Goal: Task Accomplishment & Management: Manage account settings

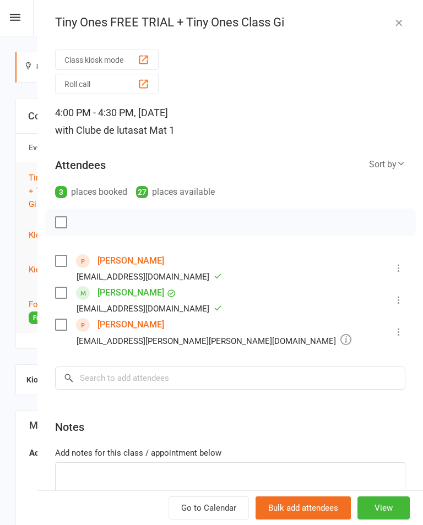
click at [102, 249] on div "Class kiosk mode Roll call 4:00 PM - 4:30 PM, Monday, October, 13, 2025 with Cl…" at bounding box center [229, 300] width 385 height 508
click at [110, 266] on link "[PERSON_NAME]" at bounding box center [130, 261] width 67 height 18
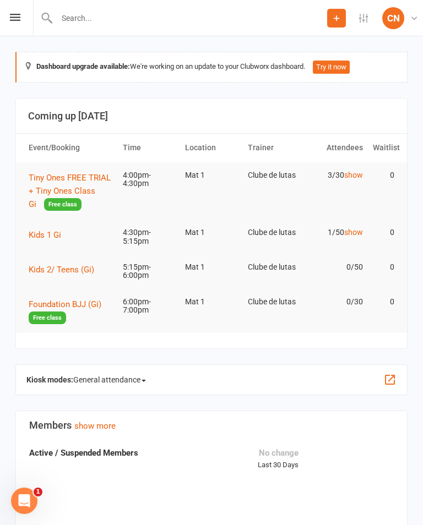
click at [77, 191] on span "Tiny Ones FREE TRIAL + Tiny Ones Class Gi" at bounding box center [70, 191] width 82 height 36
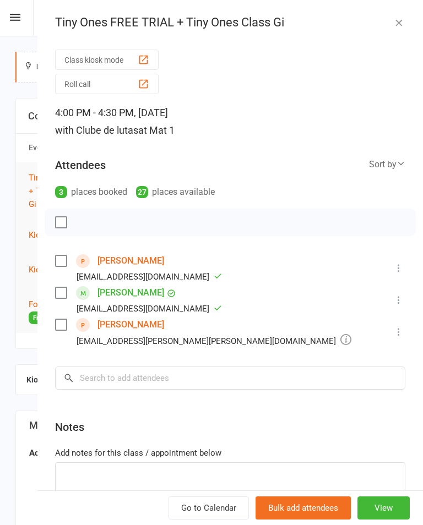
click at [123, 326] on link "Gabriel Regonesi" at bounding box center [130, 325] width 67 height 18
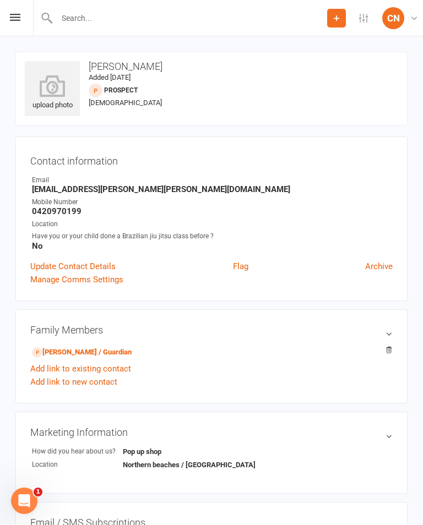
click at [61, 87] on icon at bounding box center [52, 86] width 55 height 22
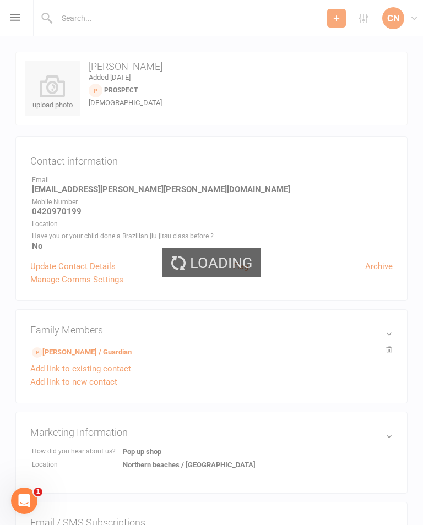
click at [345, 335] on div "Loading" at bounding box center [211, 262] width 423 height 525
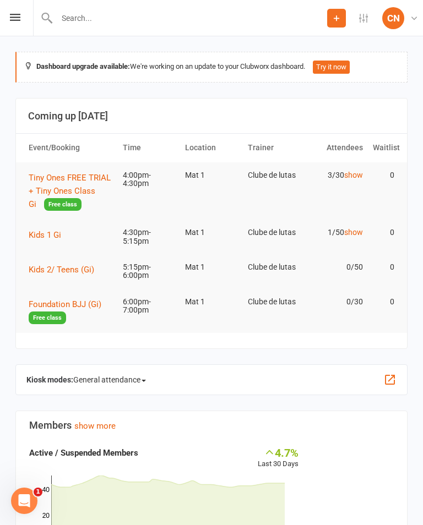
click at [88, 192] on span "Tiny Ones FREE TRIAL + Tiny Ones Class Gi" at bounding box center [70, 191] width 82 height 36
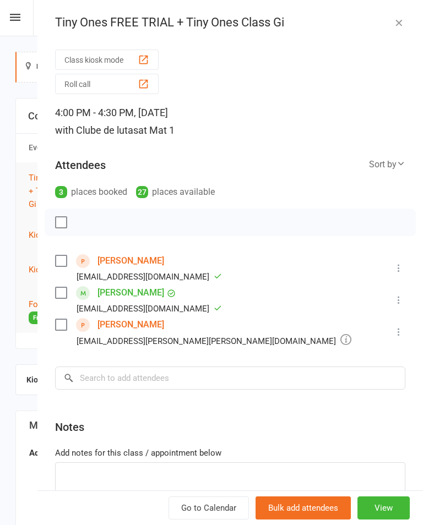
click at [112, 264] on link "[PERSON_NAME]" at bounding box center [130, 261] width 67 height 18
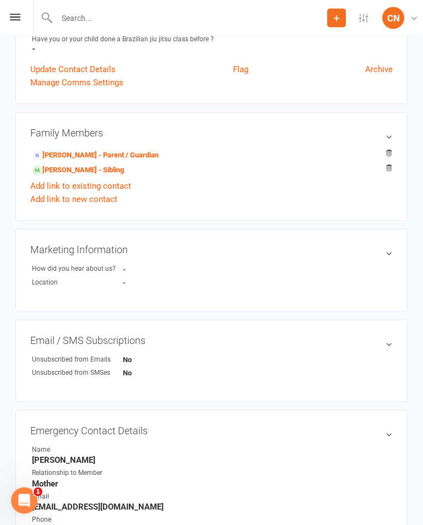
scroll to position [197, 0]
click at [159, 154] on link "[PERSON_NAME] - Parent / Guardian" at bounding box center [95, 156] width 127 height 12
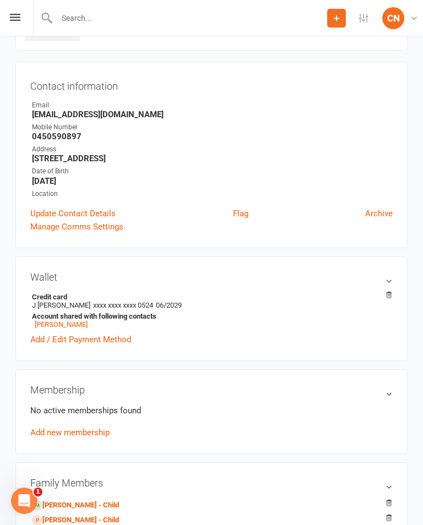
scroll to position [95, 0]
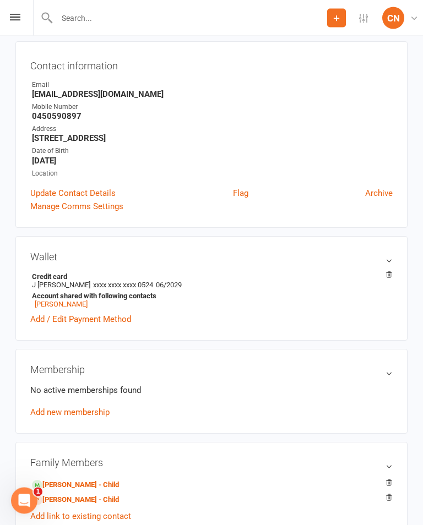
click at [89, 418] on link "Add new membership" at bounding box center [69, 413] width 79 height 10
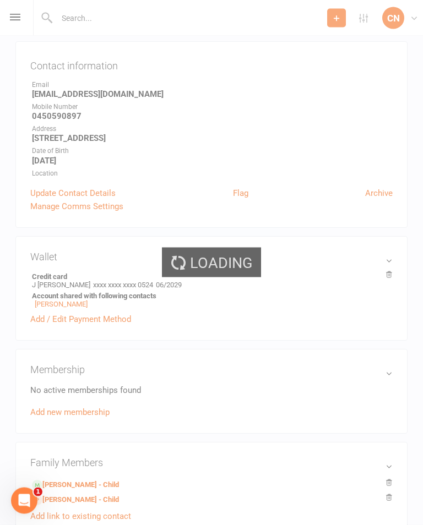
scroll to position [95, 0]
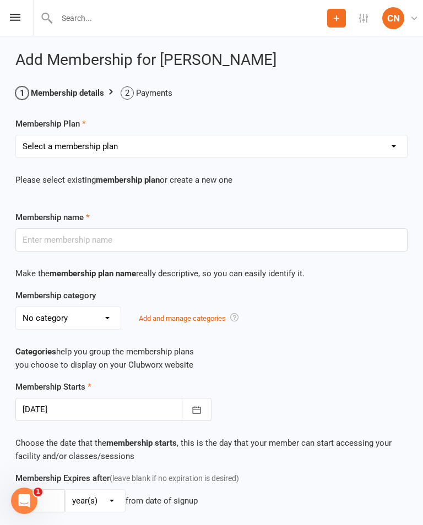
click at [392, 140] on select "Select a membership plan Create new Membership Plan Foundation Adults Foundatio…" at bounding box center [211, 146] width 391 height 22
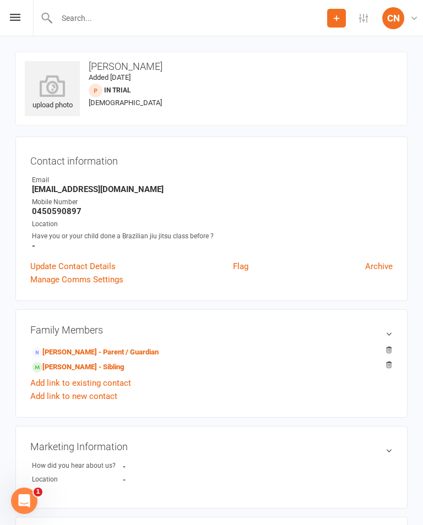
click at [149, 347] on link "[PERSON_NAME] - Parent / Guardian" at bounding box center [95, 353] width 127 height 12
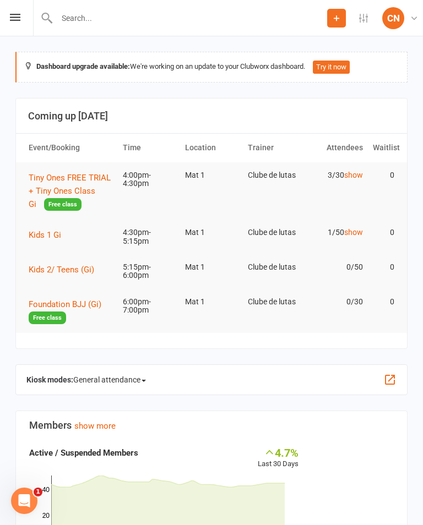
click at [71, 188] on span "Tiny Ones FREE TRIAL + Tiny Ones Class Gi" at bounding box center [70, 191] width 82 height 36
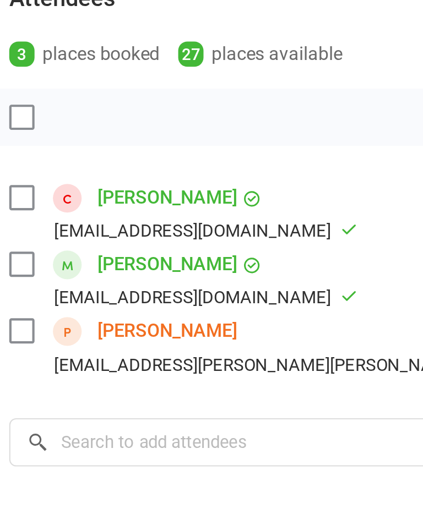
click at [97, 252] on link "[PERSON_NAME]" at bounding box center [130, 261] width 67 height 18
click at [76, 254] on span at bounding box center [83, 261] width 14 height 14
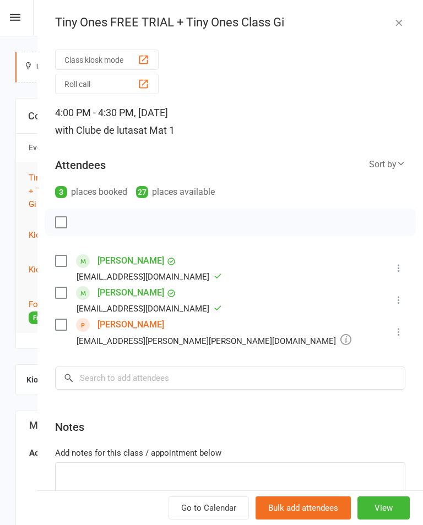
click at [399, 18] on icon "button" at bounding box center [398, 22] width 11 height 11
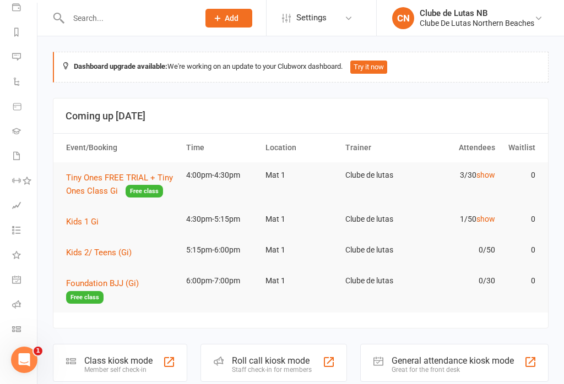
scroll to position [134, 1]
click at [12, 306] on icon at bounding box center [16, 304] width 9 height 9
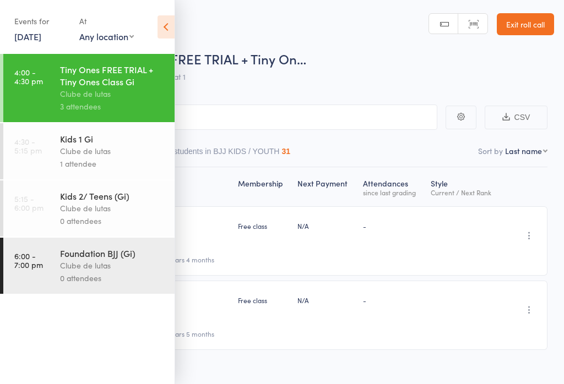
click at [160, 31] on icon at bounding box center [165, 26] width 17 height 23
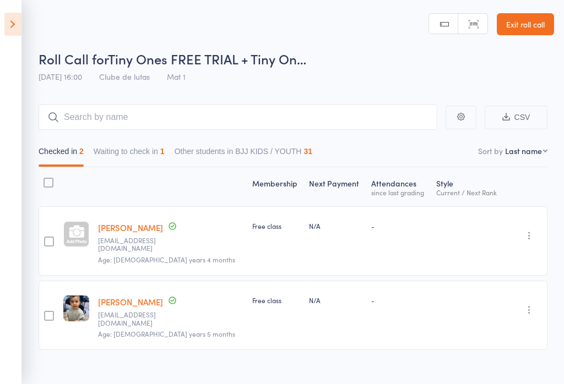
scroll to position [1, 0]
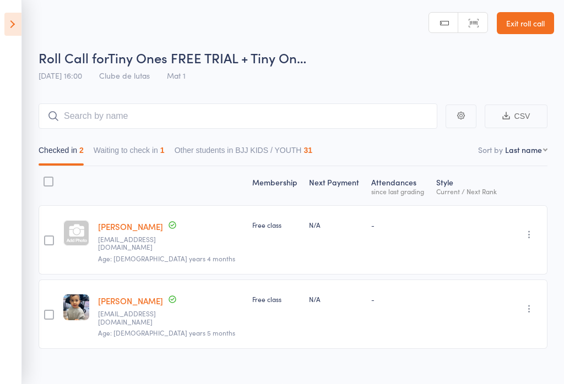
click at [137, 166] on button "Waiting to check in 1" at bounding box center [129, 152] width 71 height 25
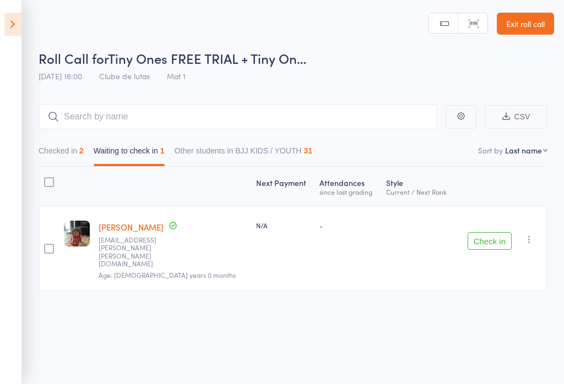
scroll to position [0, 0]
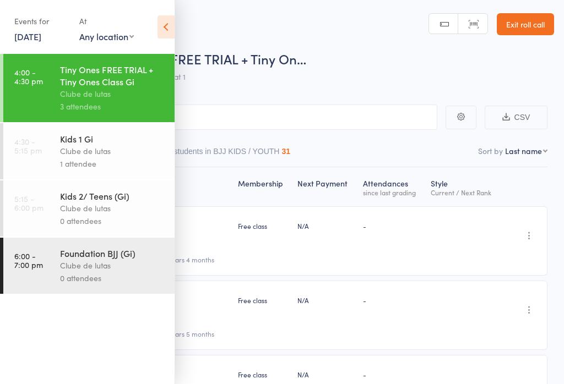
click at [165, 28] on icon at bounding box center [165, 26] width 17 height 23
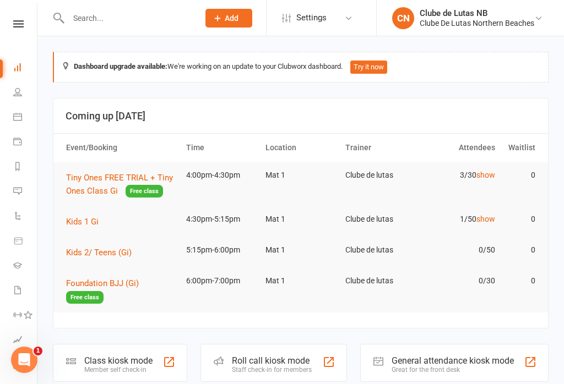
click at [103, 182] on button "Tiny Ones FREE TRIAL + Tiny Ones Class Gi Free class" at bounding box center [121, 184] width 110 height 27
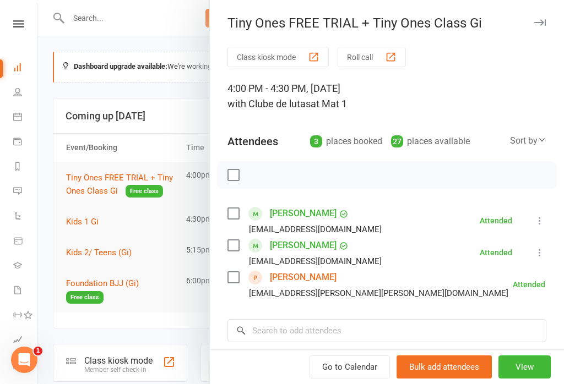
click at [127, 19] on div at bounding box center [300, 192] width 526 height 384
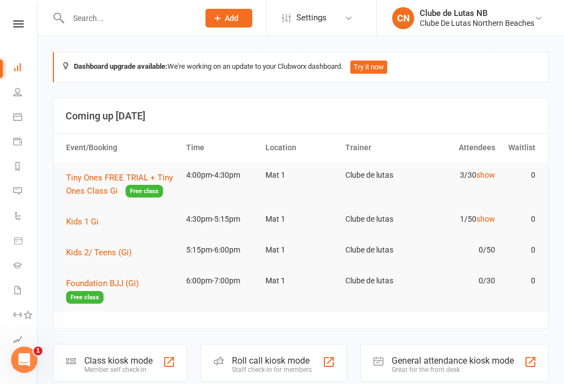
click at [23, 63] on link "Dashboard" at bounding box center [25, 68] width 25 height 25
click at [20, 86] on link "People" at bounding box center [25, 93] width 25 height 25
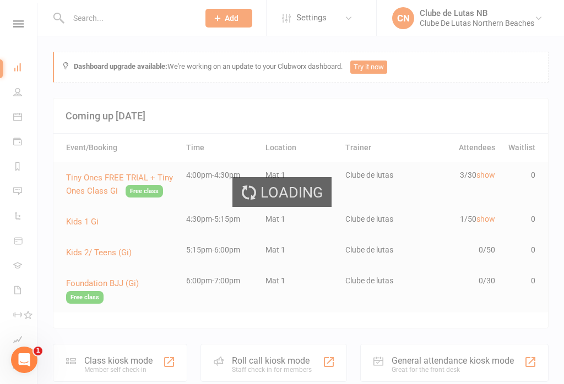
select select "100"
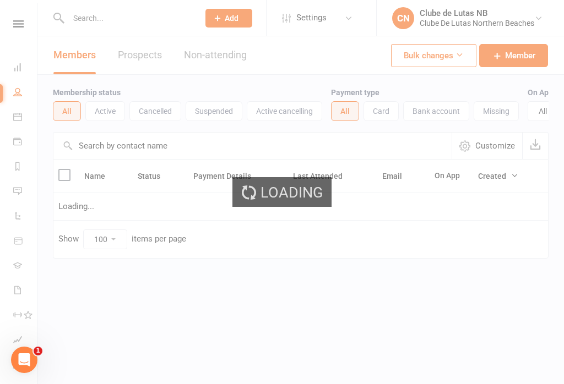
click at [23, 87] on div "Loading" at bounding box center [282, 192] width 564 height 384
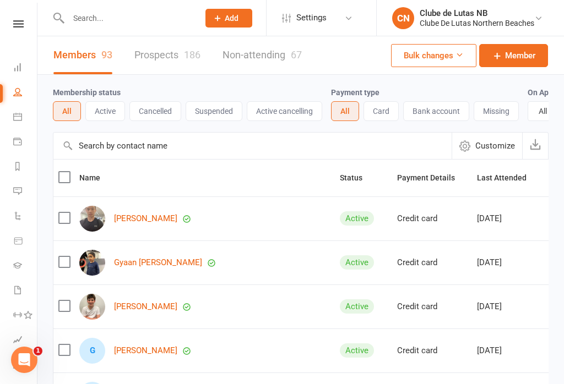
click at [153, 57] on link "Prospects 186" at bounding box center [167, 55] width 66 height 38
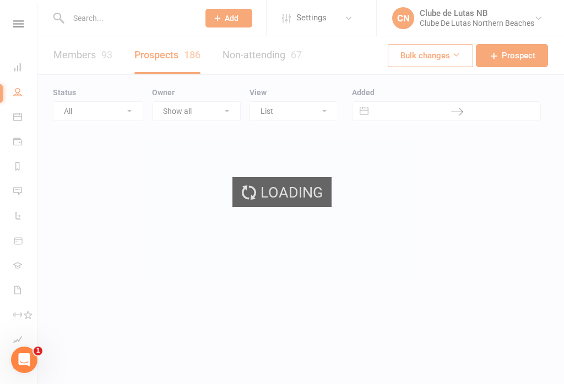
select select "100"
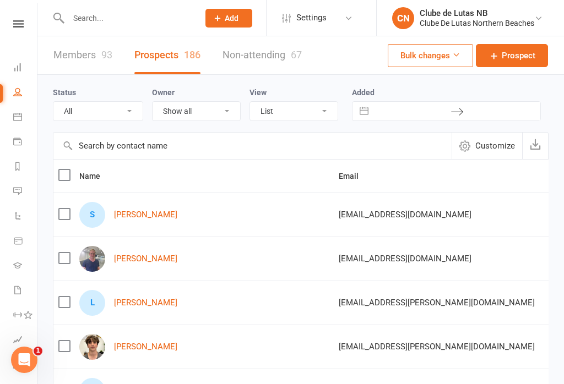
click at [65, 48] on link "Members 93" at bounding box center [82, 55] width 59 height 38
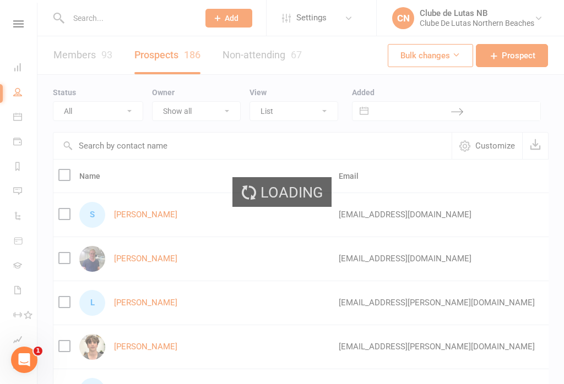
select select "100"
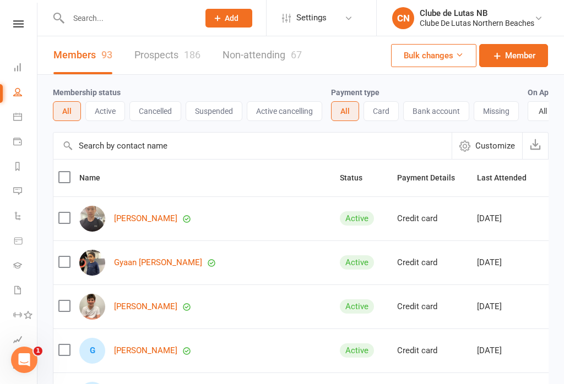
click at [171, 51] on link "Prospects 186" at bounding box center [167, 55] width 66 height 38
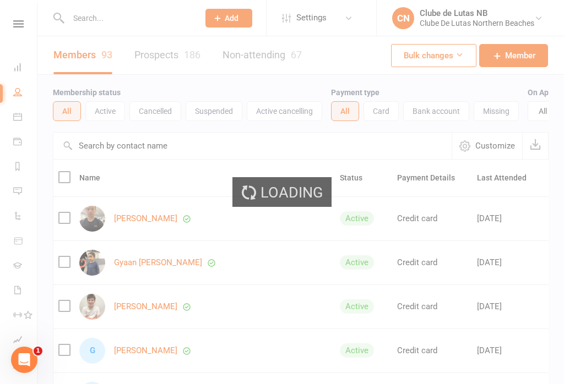
select select "100"
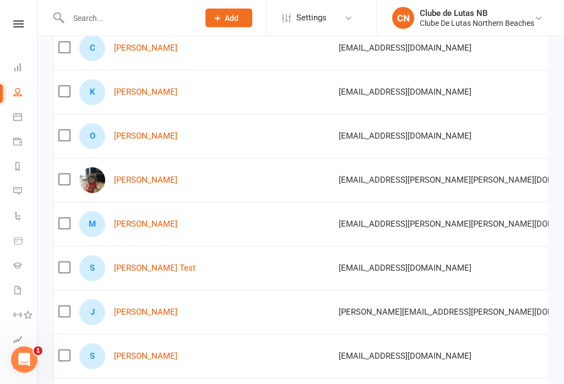
scroll to position [1439, 0]
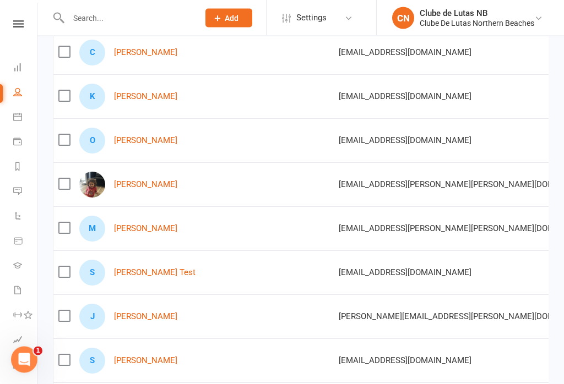
click at [425, 280] on span "[EMAIL_ADDRESS][DOMAIN_NAME]" at bounding box center [405, 273] width 133 height 21
click at [133, 187] on link "[PERSON_NAME]" at bounding box center [145, 184] width 63 height 9
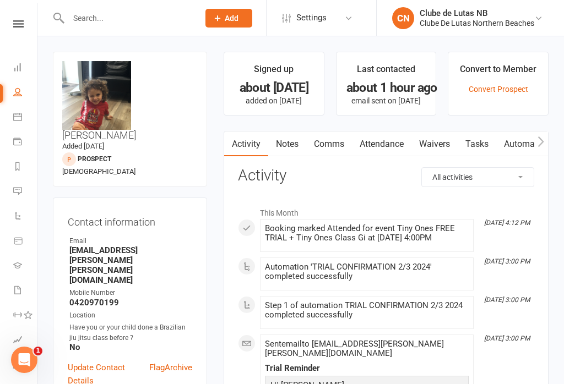
click at [438, 145] on link "Waivers" at bounding box center [434, 144] width 46 height 25
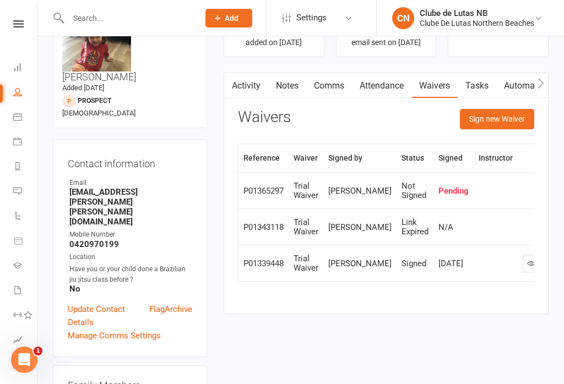
scroll to position [61, 0]
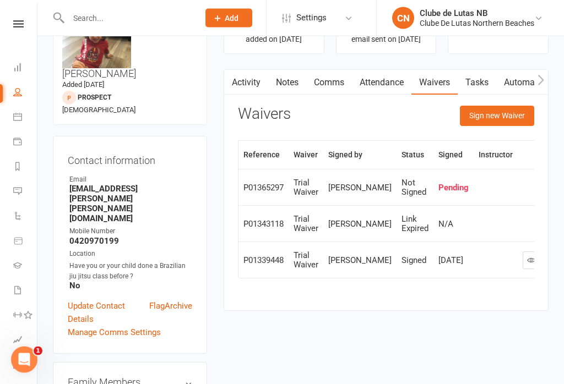
click at [519, 112] on button "Sign new Waiver" at bounding box center [497, 116] width 74 height 20
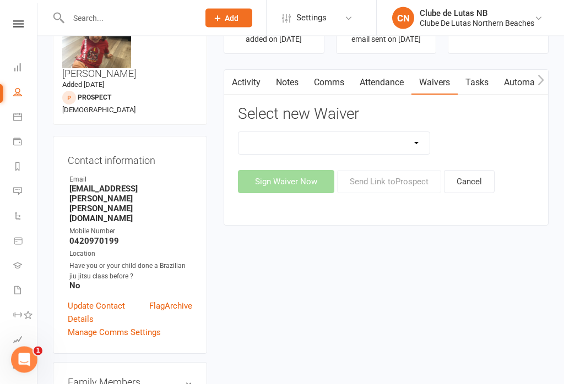
scroll to position [62, 0]
click at [422, 143] on select "Change Payment Details Membership CDL Trial Waiver" at bounding box center [333, 143] width 191 height 22
click at [422, 145] on select "Change Payment Details Membership CDL Trial Waiver" at bounding box center [333, 143] width 191 height 22
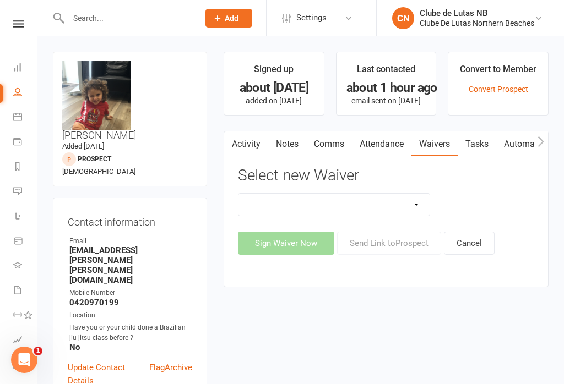
click at [415, 203] on select "Change Payment Details Membership CDL Trial Waiver" at bounding box center [333, 205] width 191 height 22
click at [15, 91] on icon at bounding box center [17, 92] width 9 height 9
select select "100"
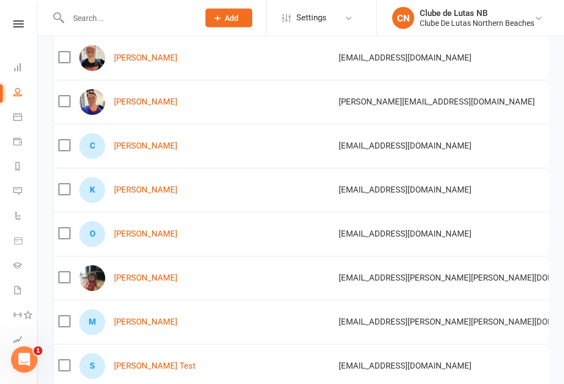
scroll to position [1359, 0]
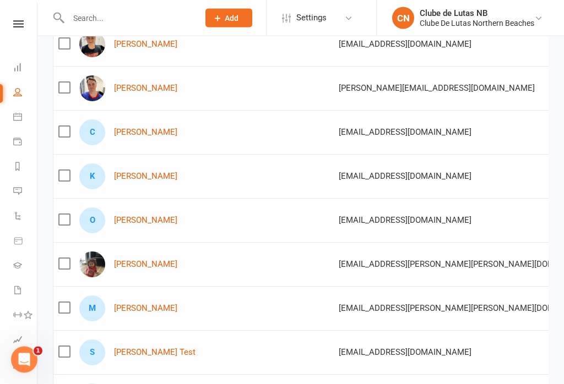
click at [63, 265] on label at bounding box center [63, 264] width 11 height 11
click at [63, 259] on input "checkbox" at bounding box center [63, 259] width 11 height 0
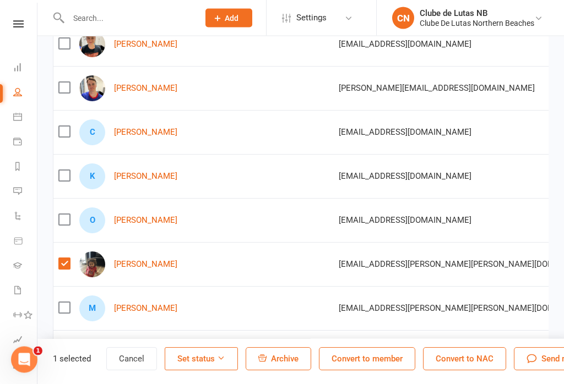
scroll to position [1360, 0]
click at [59, 268] on label at bounding box center [63, 263] width 11 height 11
click at [59, 258] on input "checkbox" at bounding box center [63, 258] width 11 height 0
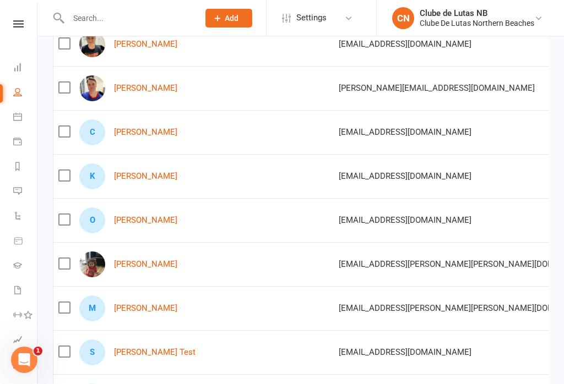
click at [62, 269] on label at bounding box center [63, 263] width 11 height 11
click at [62, 258] on input "checkbox" at bounding box center [63, 258] width 11 height 0
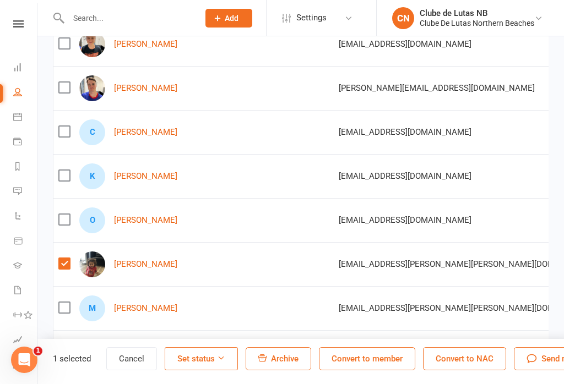
click at [180, 370] on button "Set status" at bounding box center [201, 358] width 73 height 23
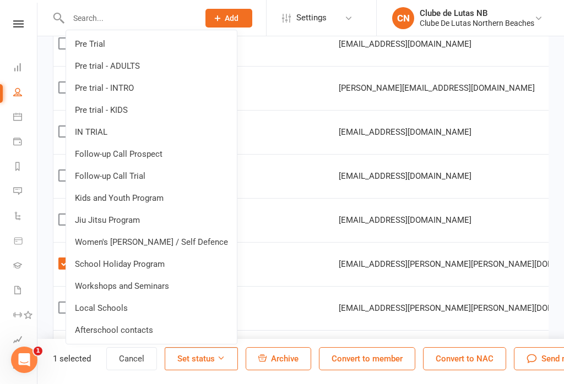
click at [112, 143] on link "IN TRIAL" at bounding box center [151, 132] width 171 height 22
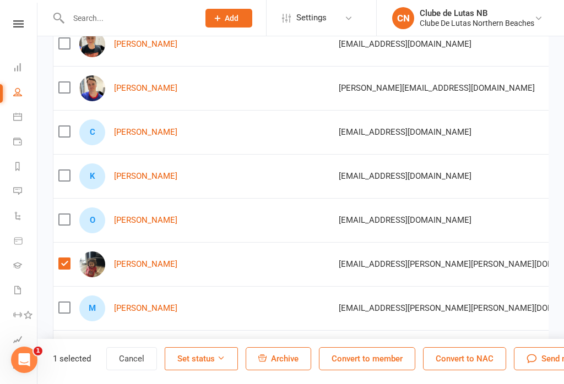
click at [187, 370] on button "Set status" at bounding box center [201, 358] width 73 height 23
click at [216, 370] on button "Set status" at bounding box center [201, 358] width 73 height 23
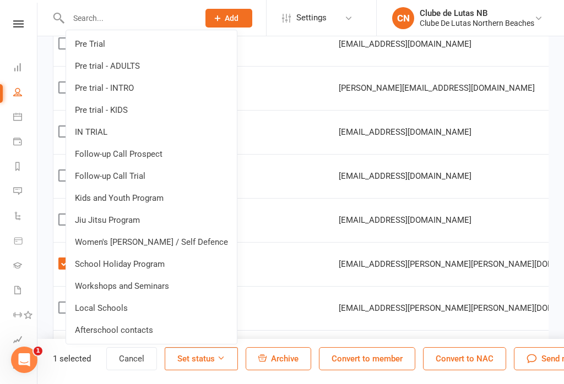
click at [143, 143] on link "IN TRIAL" at bounding box center [151, 132] width 171 height 22
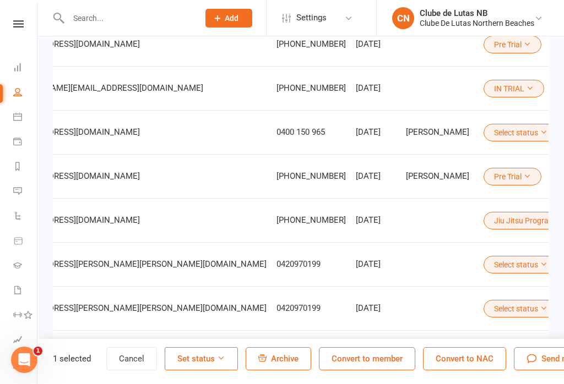
scroll to position [0, 331]
click at [484, 270] on button "Select status" at bounding box center [521, 265] width 74 height 18
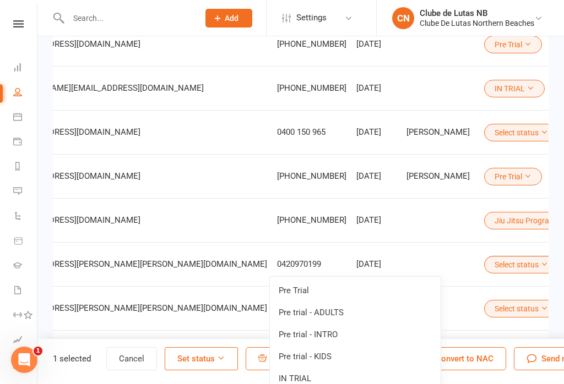
click at [351, 375] on link "IN TRIAL" at bounding box center [355, 379] width 171 height 22
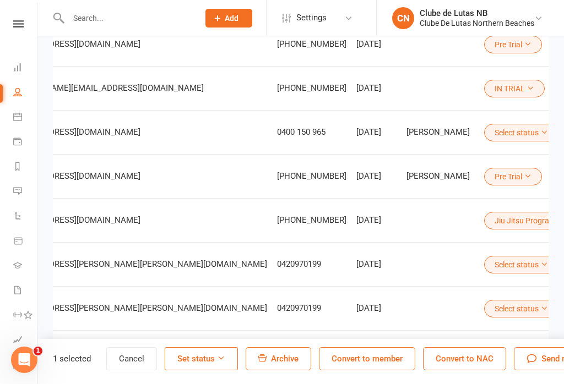
click at [139, 365] on button "Cancel" at bounding box center [131, 358] width 51 height 23
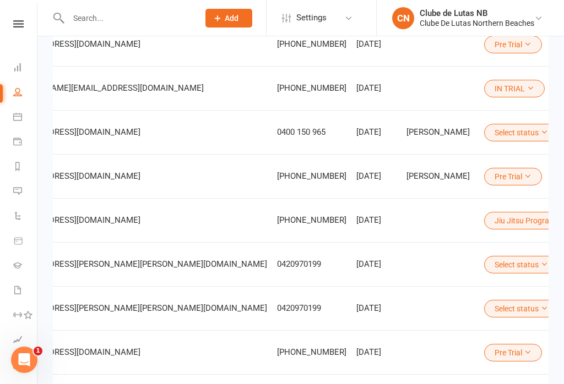
click at [484, 271] on button "Select status" at bounding box center [521, 265] width 74 height 18
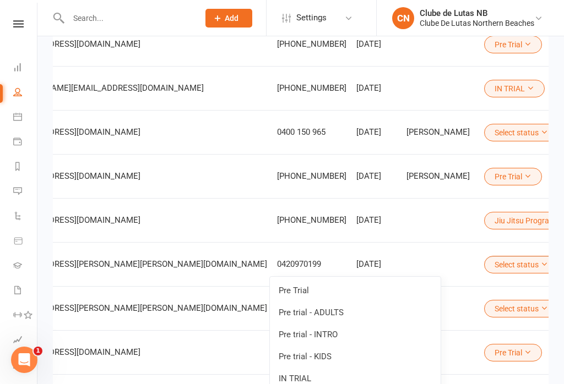
click at [351, 377] on link "IN TRIAL" at bounding box center [355, 379] width 171 height 22
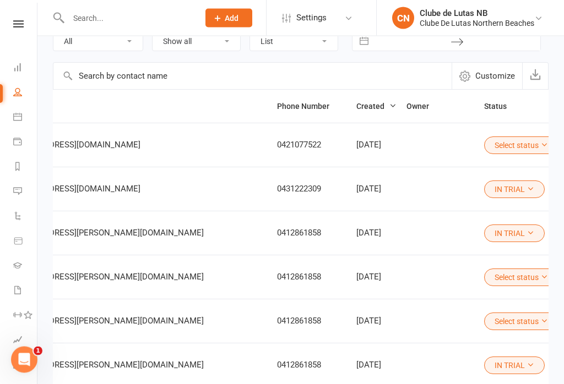
scroll to position [0, 0]
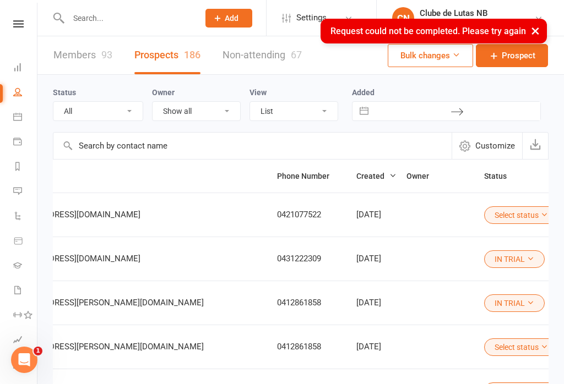
click at [98, 60] on link "Members 93" at bounding box center [82, 55] width 59 height 38
click at [104, 17] on input "text" at bounding box center [128, 17] width 126 height 15
